Goal: Task Accomplishment & Management: Use online tool/utility

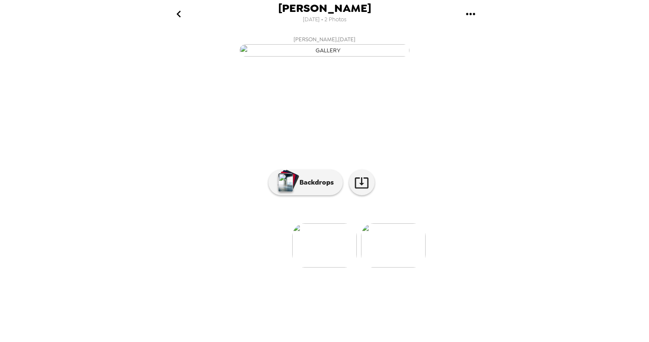
scroll to position [0, 0]
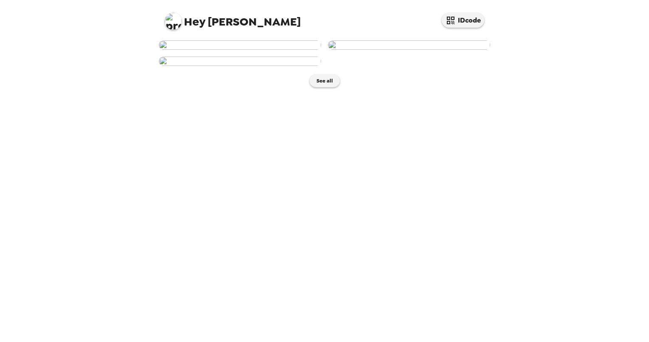
click at [233, 50] on img at bounding box center [240, 44] width 162 height 9
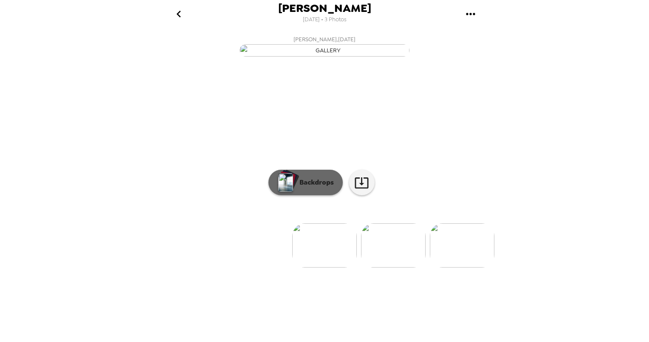
click at [316, 187] on p "Backdrops" at bounding box center [314, 182] width 39 height 10
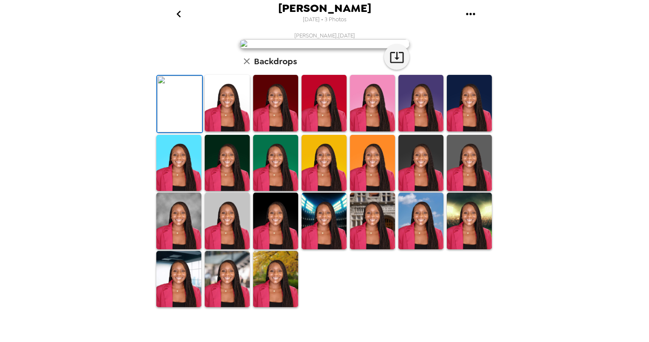
scroll to position [99, 0]
click at [423, 131] on img at bounding box center [421, 103] width 45 height 57
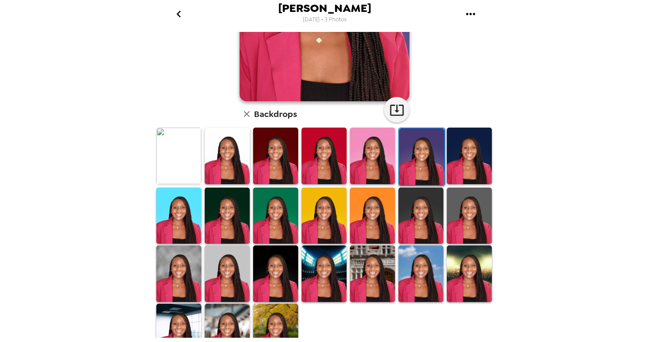
scroll to position [168, 0]
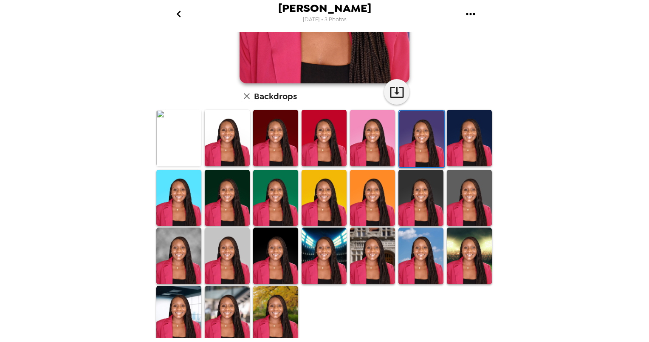
click at [165, 305] on img at bounding box center [178, 314] width 45 height 57
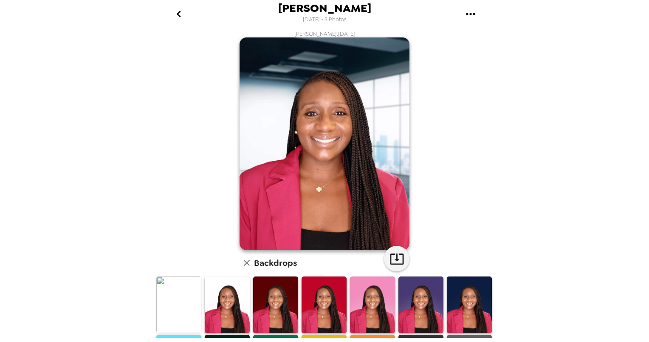
scroll to position [0, 0]
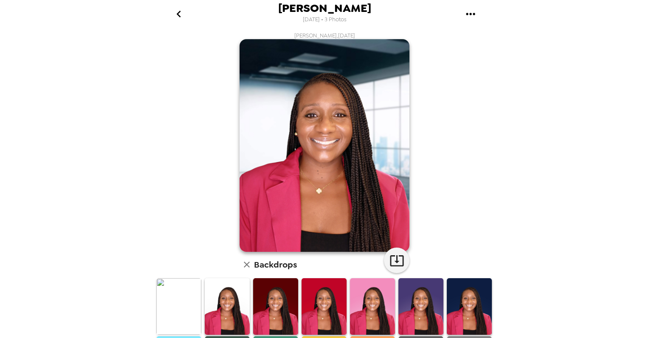
click at [387, 151] on img at bounding box center [325, 145] width 170 height 212
